Goal: Communication & Community: Answer question/provide support

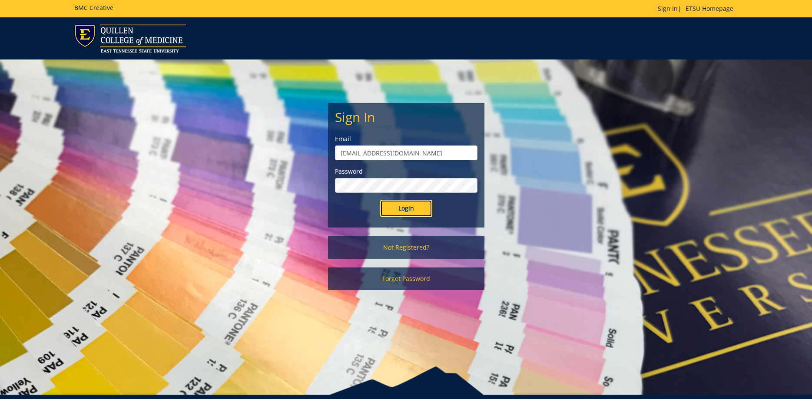
click at [407, 213] on input "Login" at bounding box center [406, 208] width 52 height 17
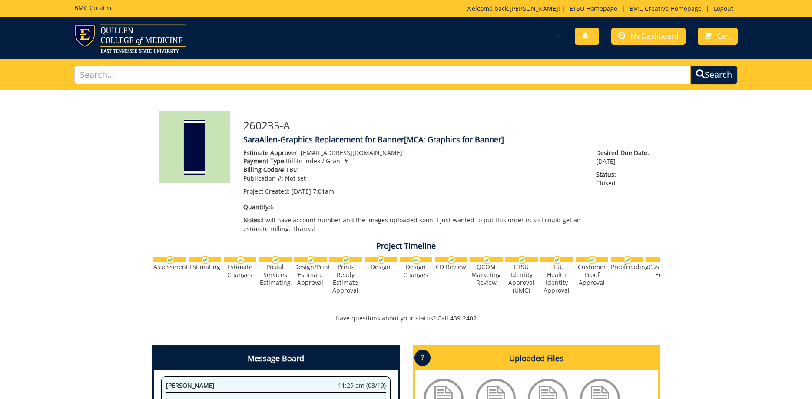
scroll to position [177, 0]
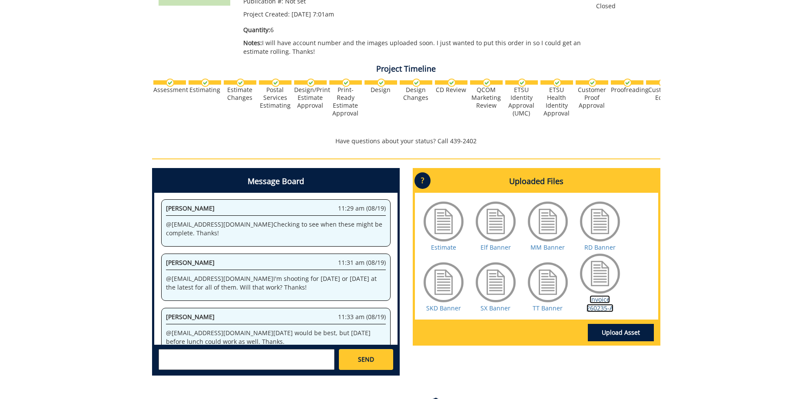
click at [602, 305] on link "Invoice 260235-A" at bounding box center [600, 304] width 27 height 17
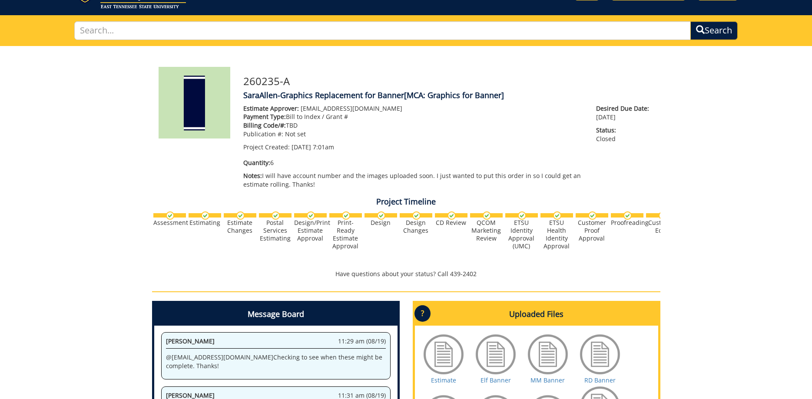
scroll to position [243, 0]
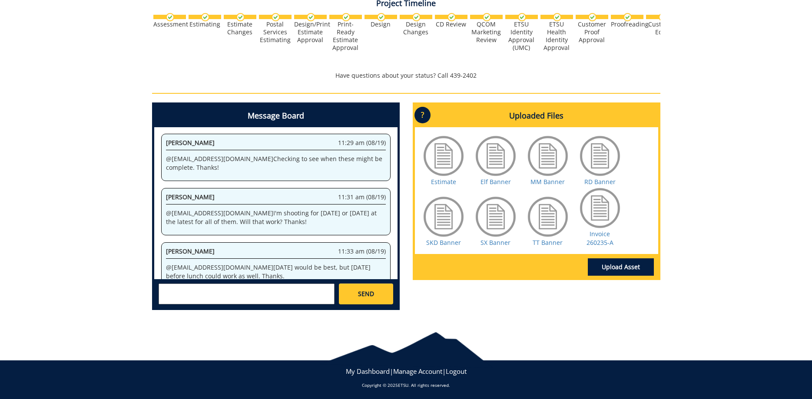
click at [257, 291] on textarea at bounding box center [247, 294] width 176 height 21
type textarea "@conleyga@etsu.edu Did you happen to save the old banners you replaced?"
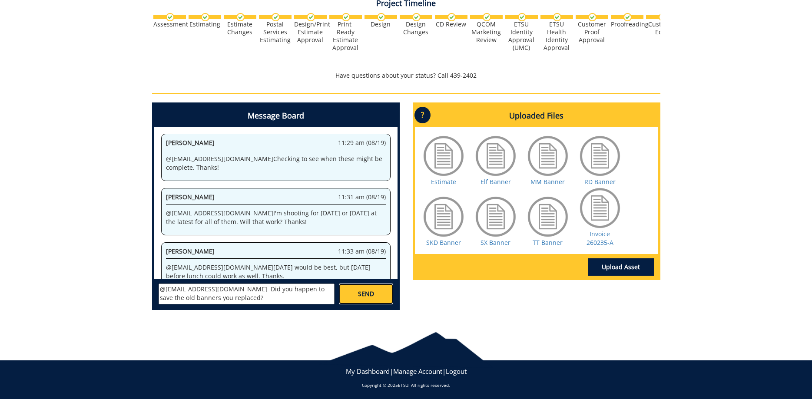
click at [380, 297] on link "SEND" at bounding box center [366, 294] width 54 height 21
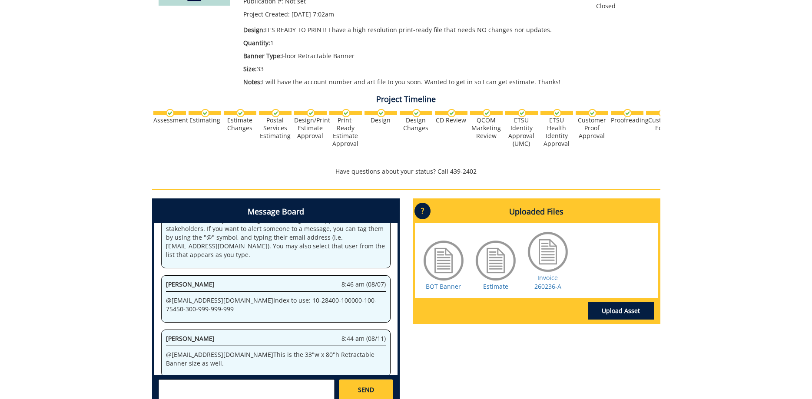
scroll to position [222, 0]
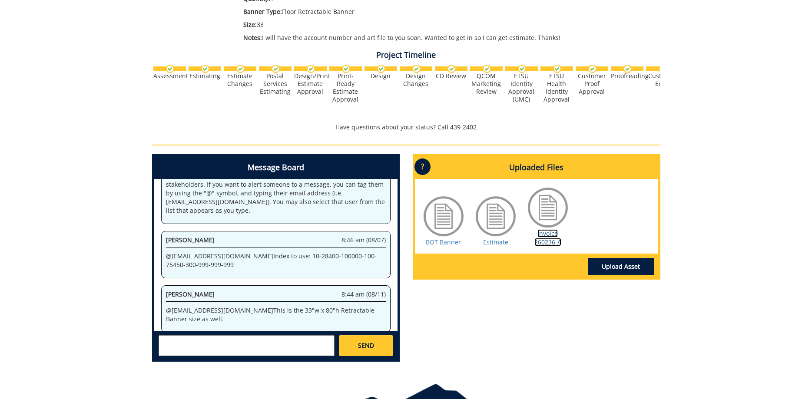
click at [545, 241] on link "Invoice 260236-A" at bounding box center [548, 238] width 27 height 17
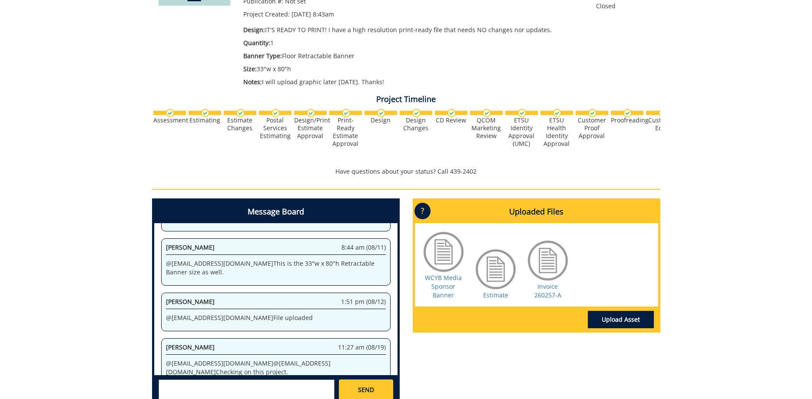
scroll to position [266, 0]
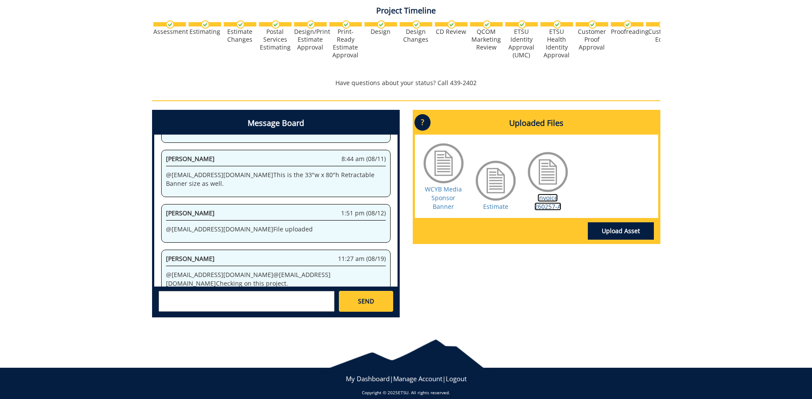
click at [546, 206] on link "Invoice 260257-A" at bounding box center [548, 202] width 27 height 17
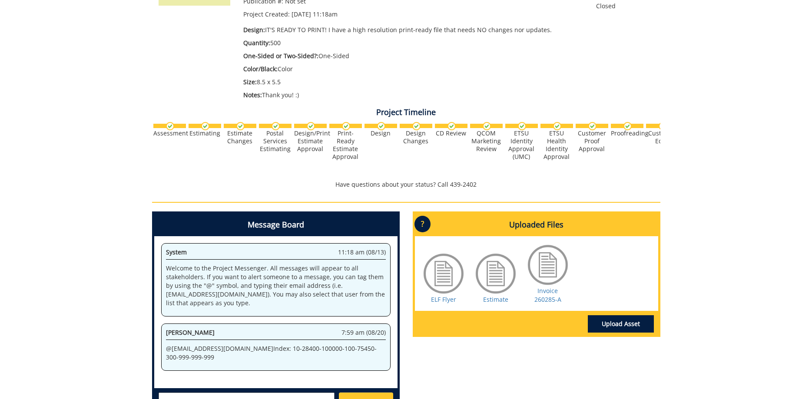
scroll to position [266, 0]
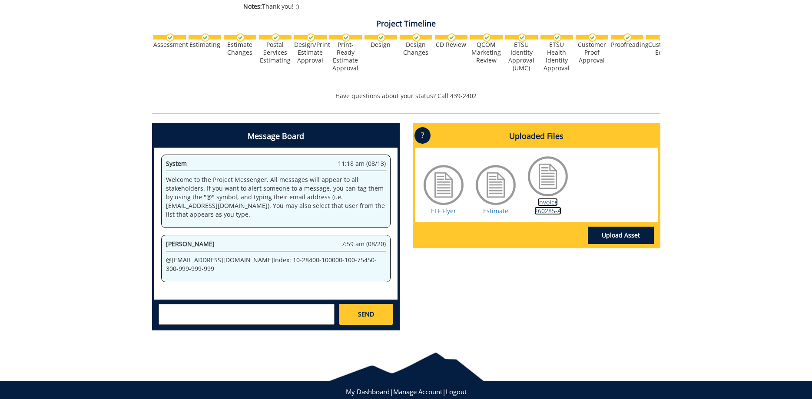
click at [549, 211] on link "Invoice 260285-A" at bounding box center [548, 206] width 27 height 17
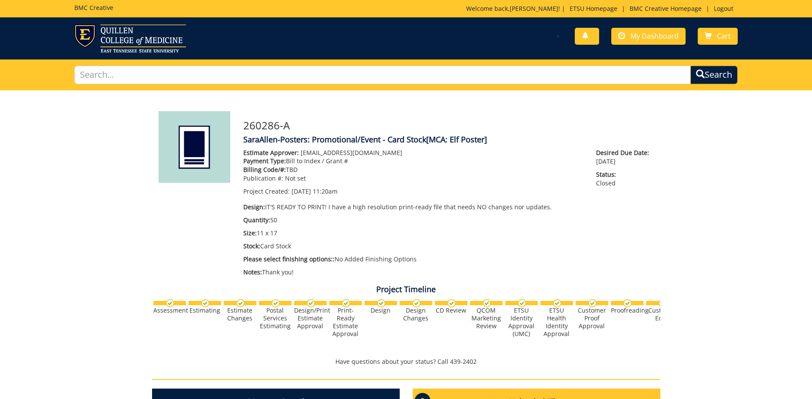
scroll to position [133, 0]
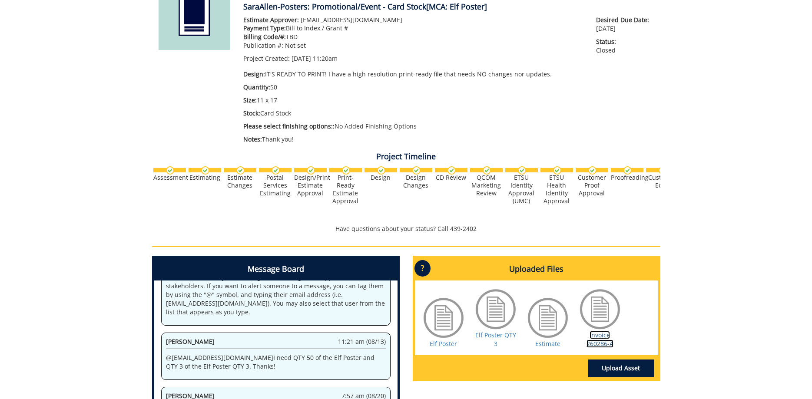
click at [598, 336] on link "Invoice 260286-A" at bounding box center [600, 339] width 27 height 17
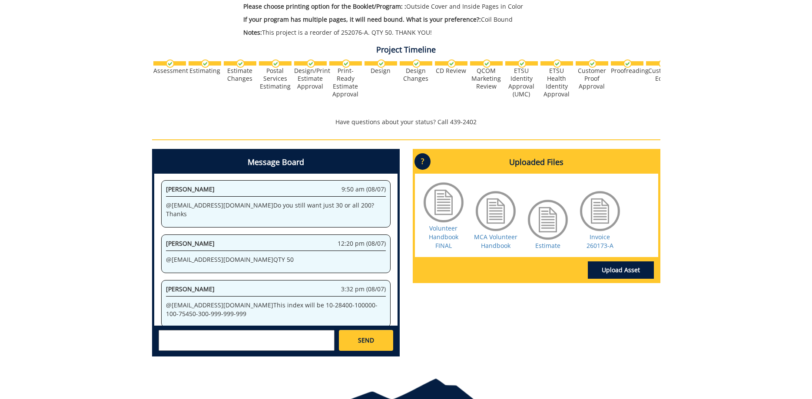
scroll to position [310, 0]
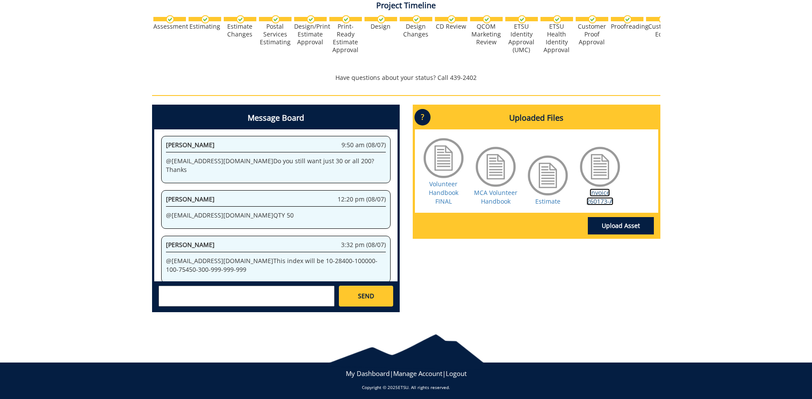
click at [608, 201] on link "Invoice 260173-A" at bounding box center [600, 197] width 27 height 17
click at [538, 201] on link "Estimate" at bounding box center [548, 201] width 25 height 8
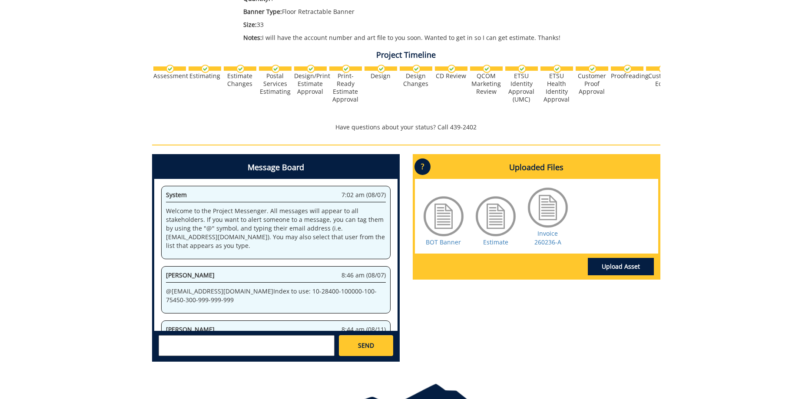
scroll to position [35, 0]
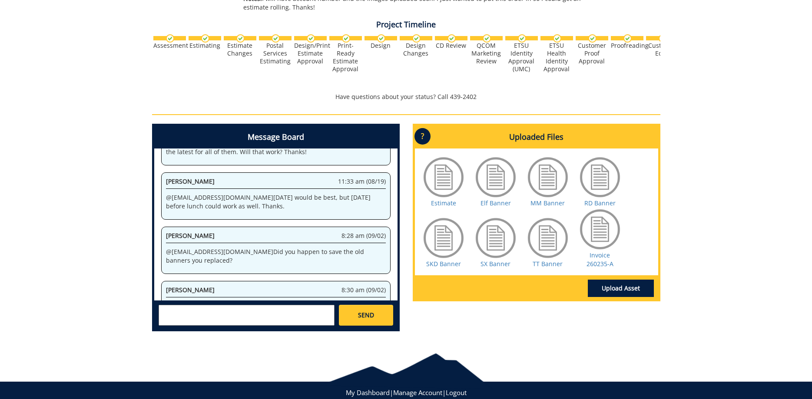
scroll to position [243, 0]
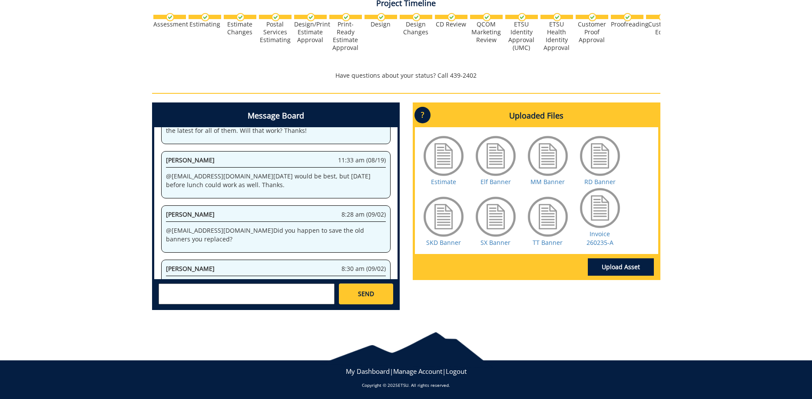
click at [246, 292] on textarea at bounding box center [247, 294] width 176 height 21
click at [327, 300] on textarea "@[EMAIL_ADDRESS][DOMAIN_NAME] [PERSON_NAME], I told [PERSON_NAME] to keep them …" at bounding box center [247, 294] width 176 height 21
type textarea "@[EMAIL_ADDRESS][DOMAIN_NAME] [PERSON_NAME], I told [PERSON_NAME] to keep them …"
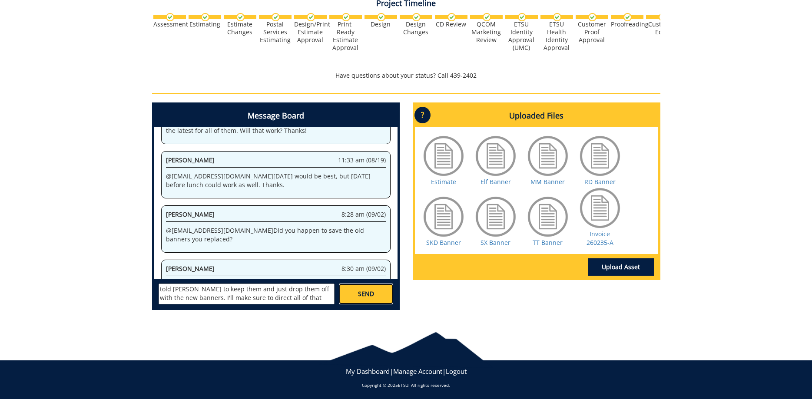
click at [368, 289] on link "SEND" at bounding box center [366, 294] width 54 height 21
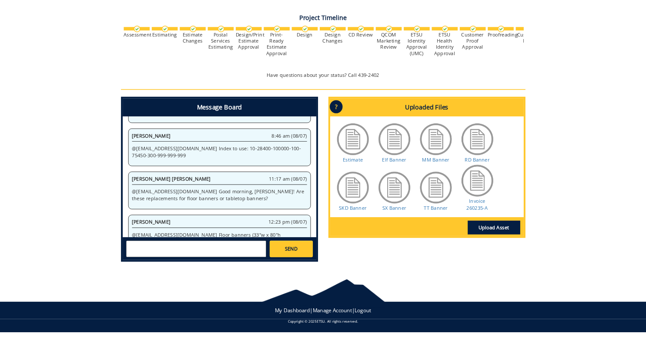
scroll to position [439253, 0]
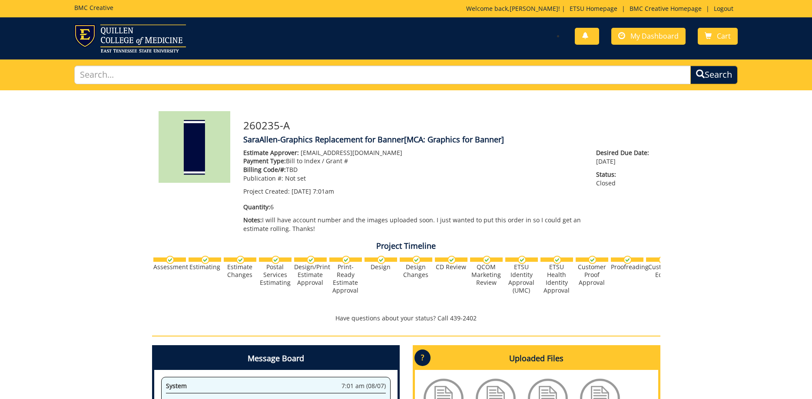
scroll to position [652, 0]
